Goal: Find specific page/section: Find specific page/section

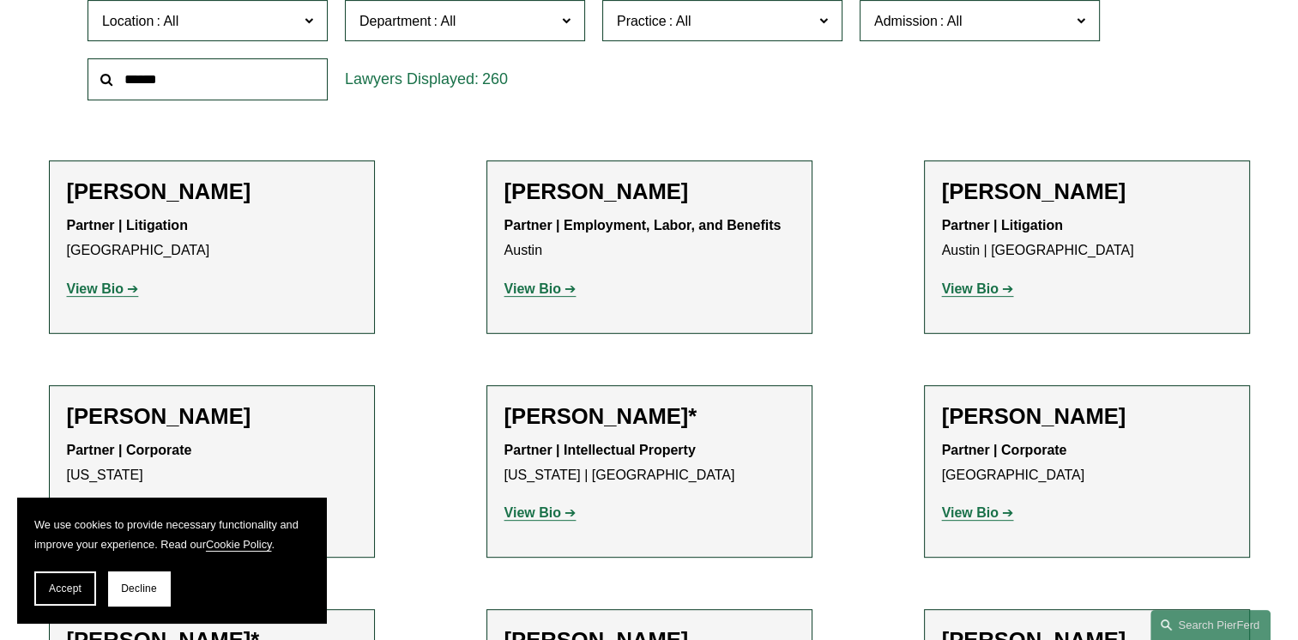
scroll to position [600, 0]
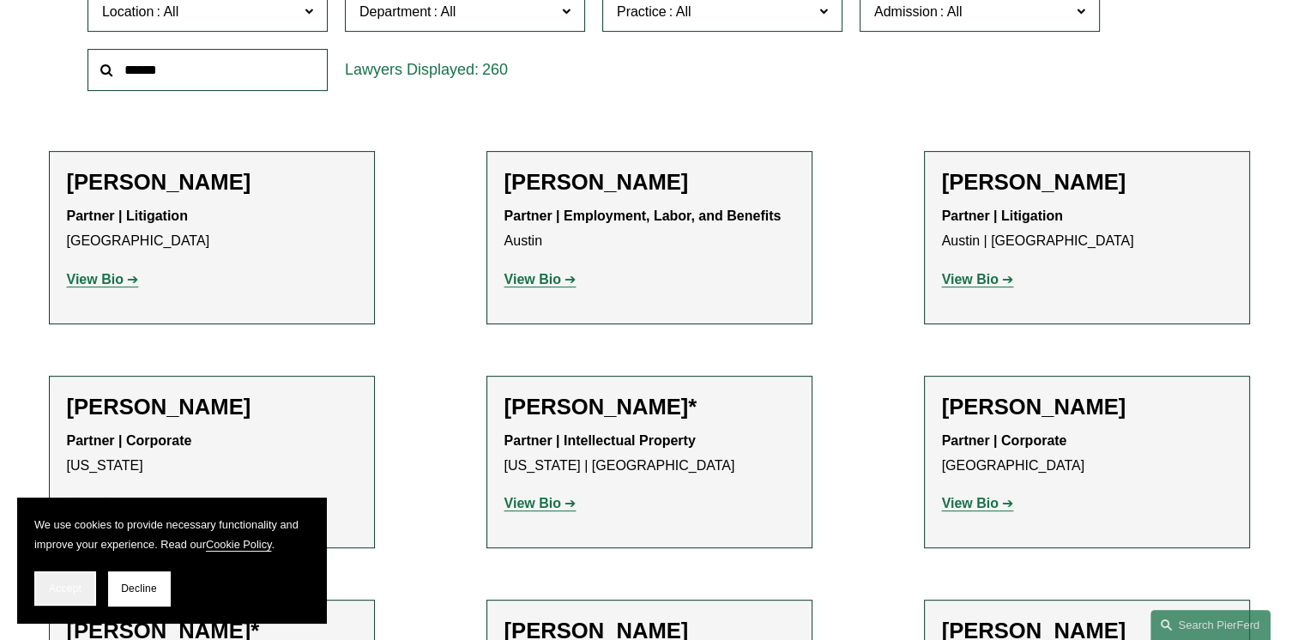
click at [75, 587] on span "Accept" at bounding box center [65, 588] width 33 height 12
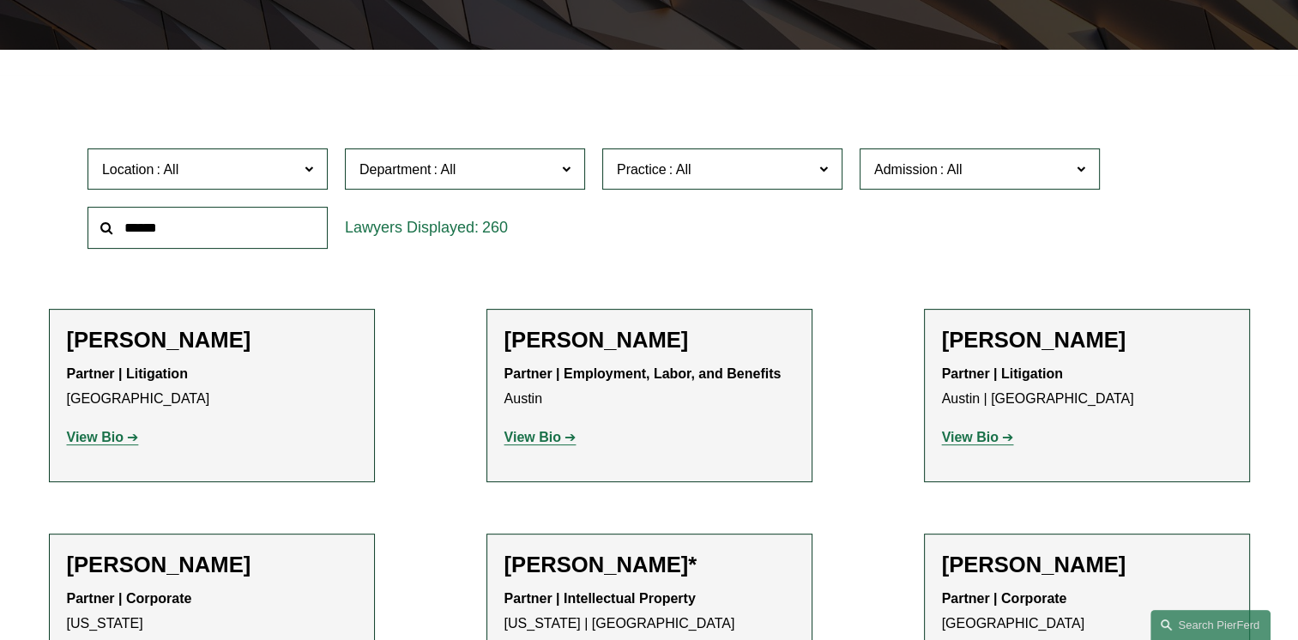
scroll to position [429, 0]
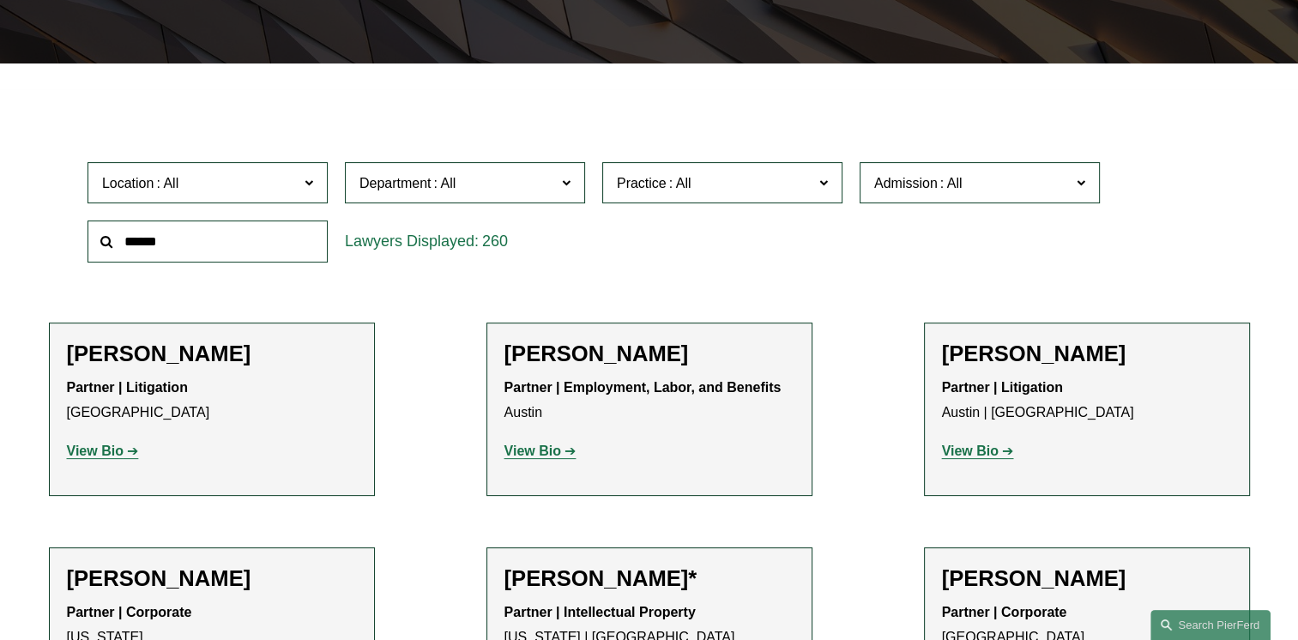
click at [537, 452] on strong "View Bio" at bounding box center [532, 450] width 57 height 15
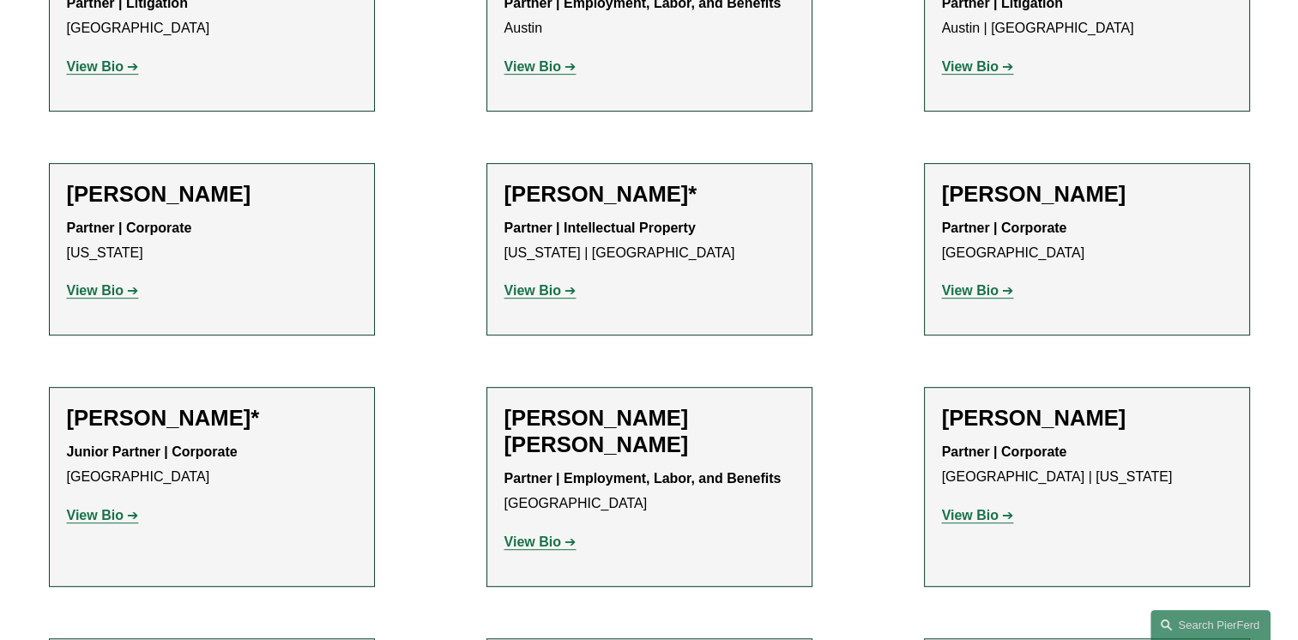
scroll to position [515, 0]
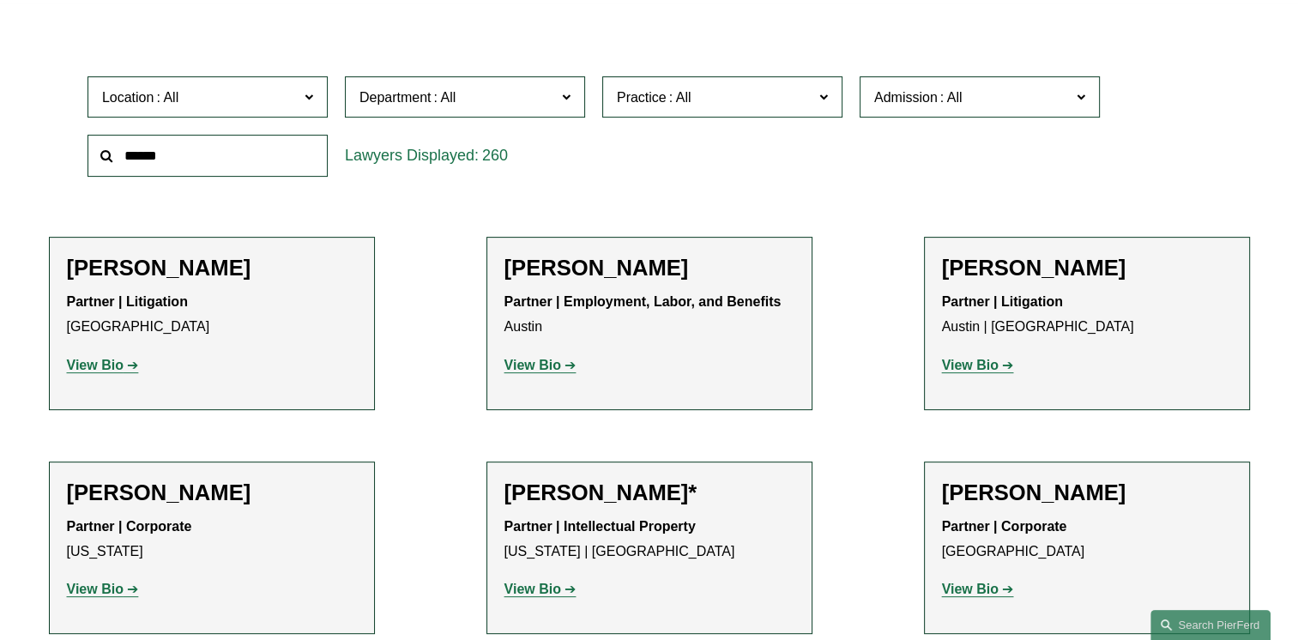
click at [677, 98] on span at bounding box center [679, 97] width 27 height 15
click at [530, 98] on span "Department" at bounding box center [457, 97] width 196 height 23
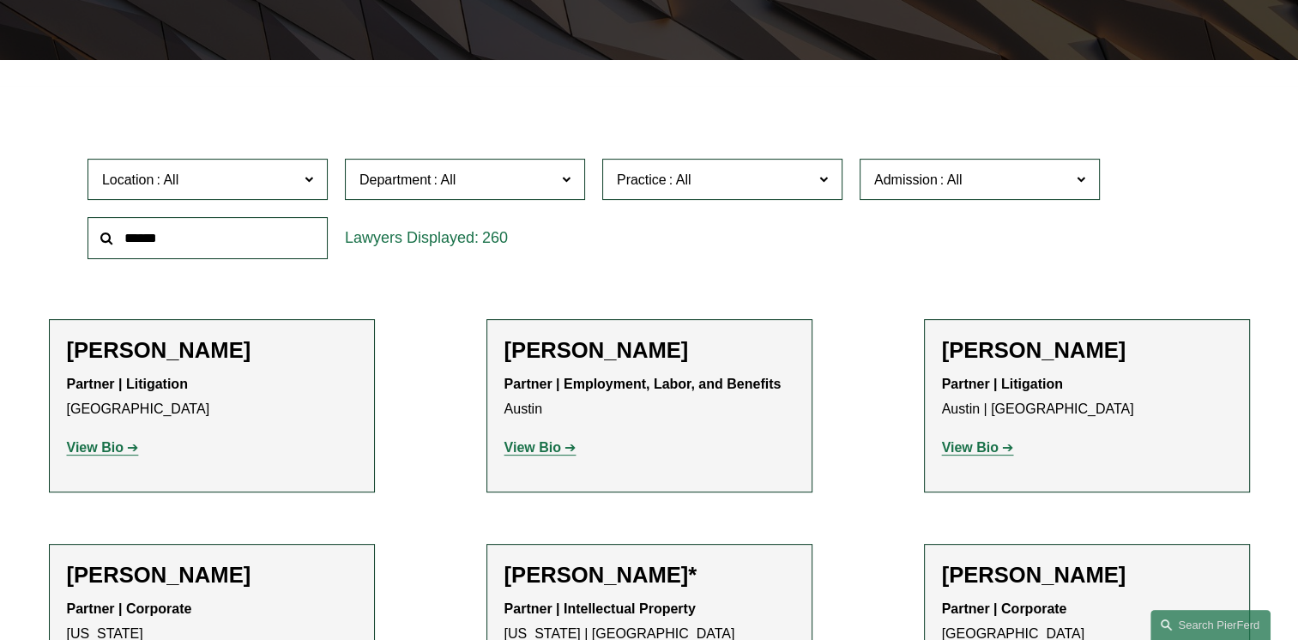
scroll to position [429, 0]
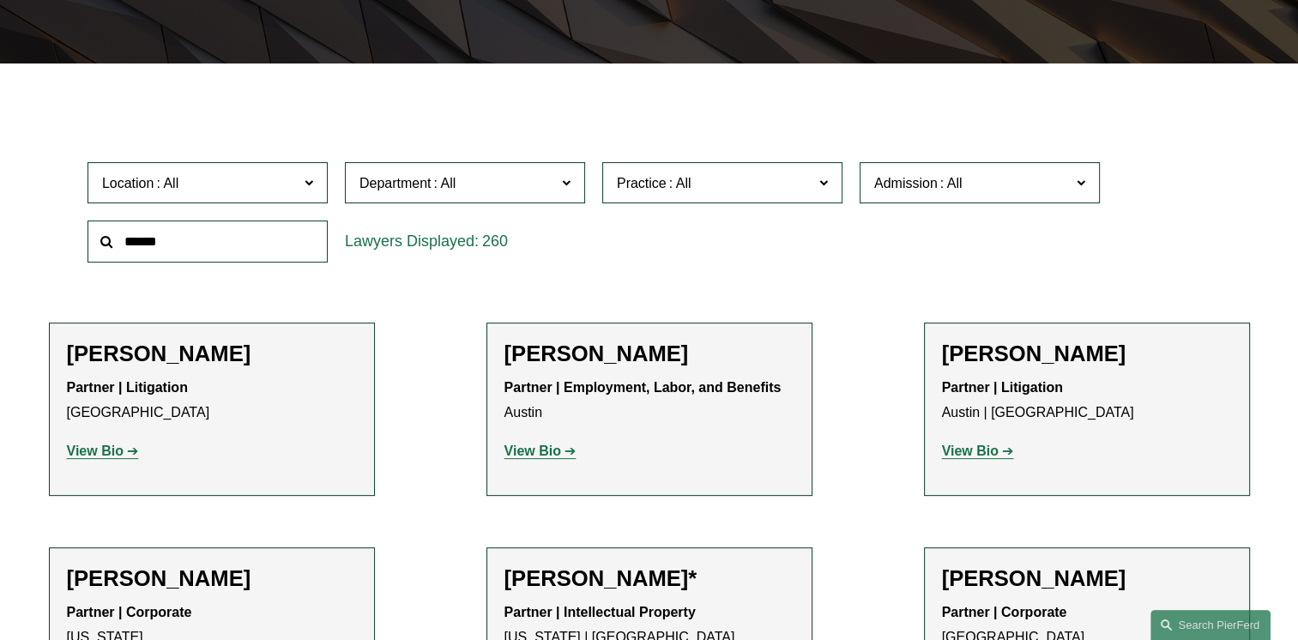
click at [918, 180] on span "Admission" at bounding box center [905, 183] width 63 height 15
click at [1189, 164] on div "Location All [GEOGRAPHIC_DATA] [GEOGRAPHIC_DATA] [GEOGRAPHIC_DATA] [GEOGRAPHIC_…" at bounding box center [649, 212] width 1140 height 117
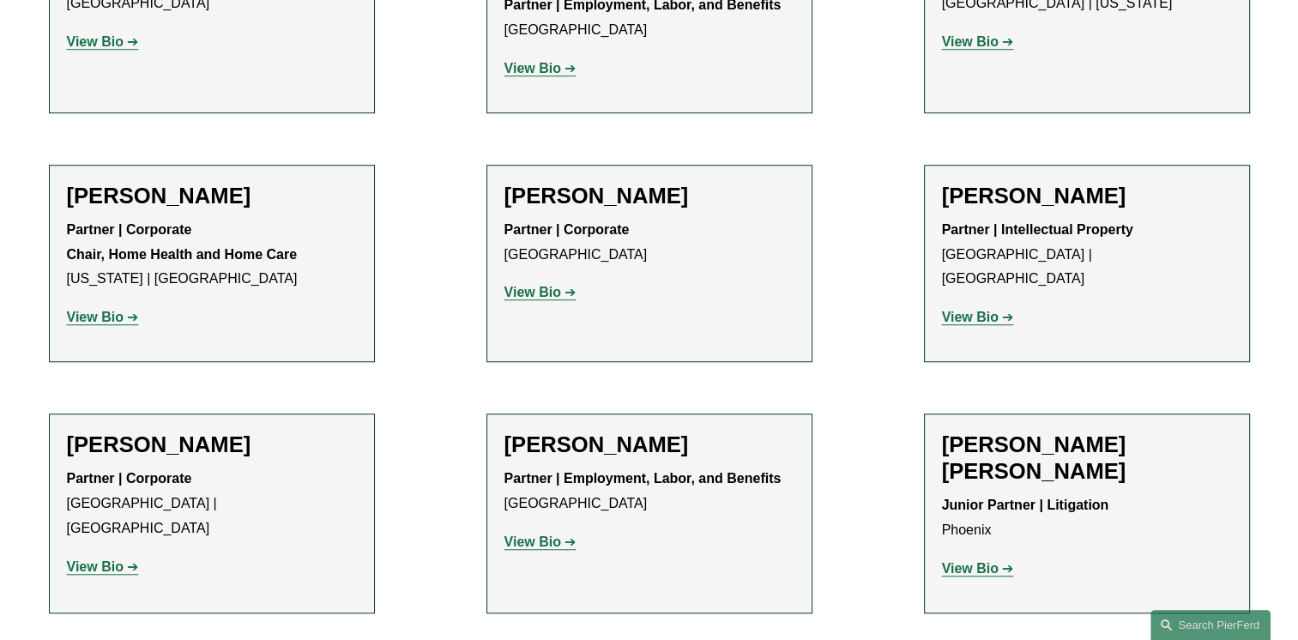
scroll to position [1029, 0]
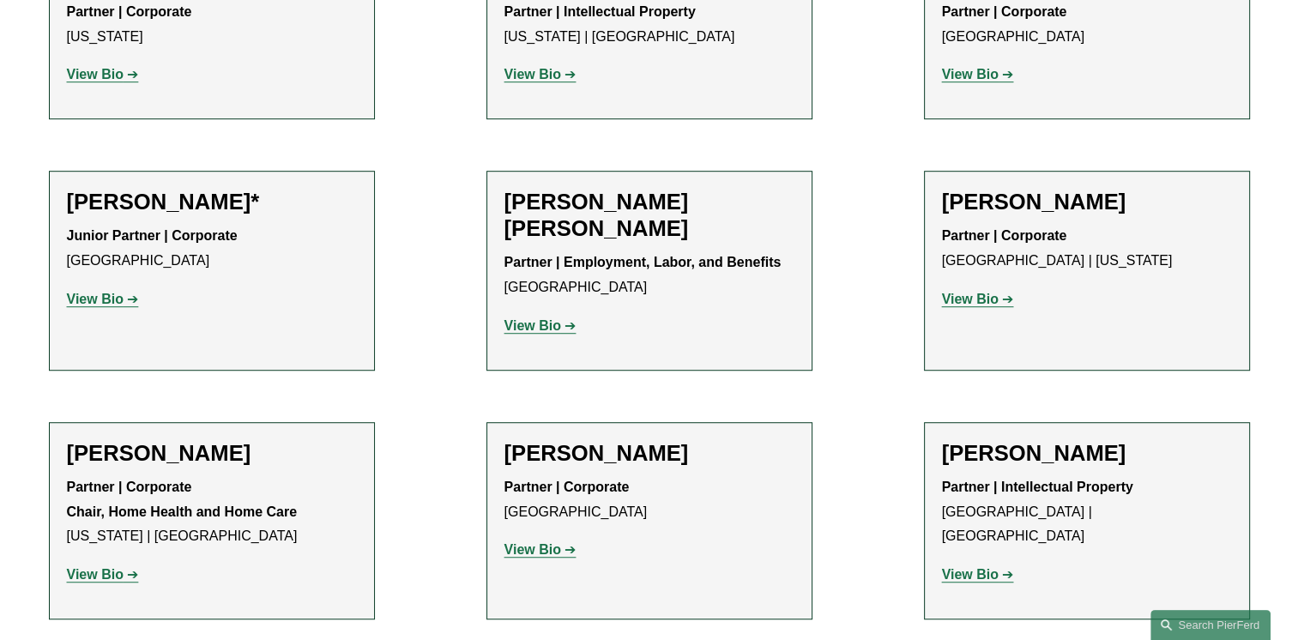
click at [979, 298] on strong "View Bio" at bounding box center [970, 299] width 57 height 15
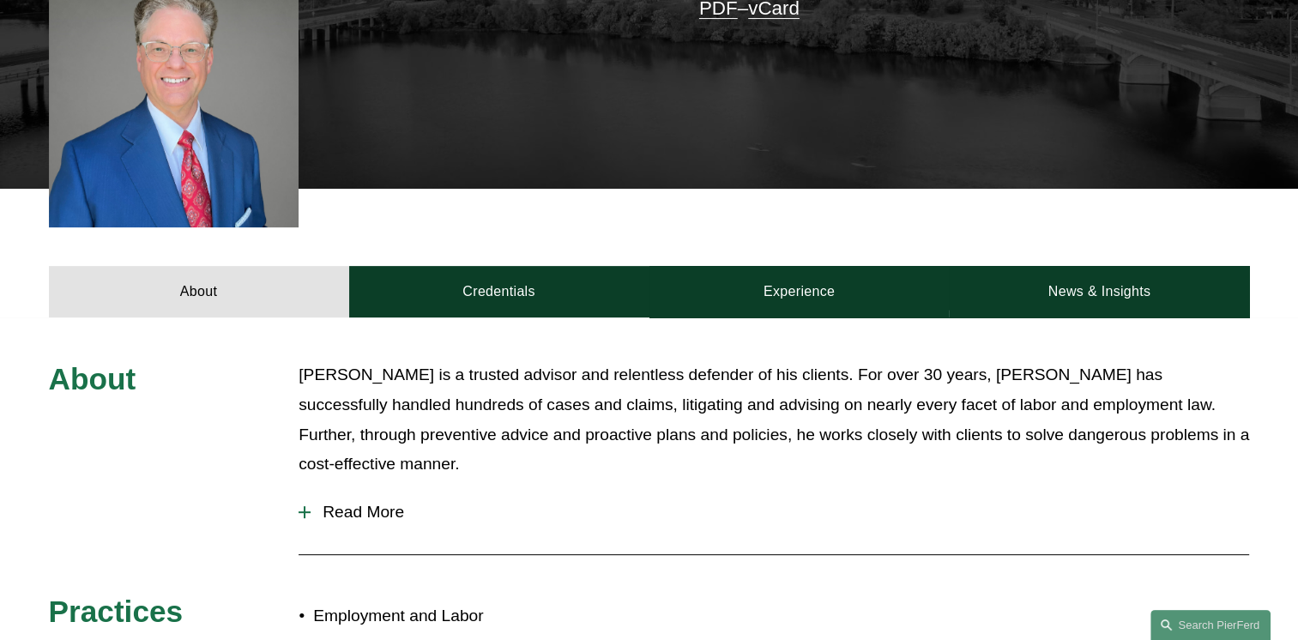
scroll to position [86, 0]
